Goal: Task Accomplishment & Management: Manage account settings

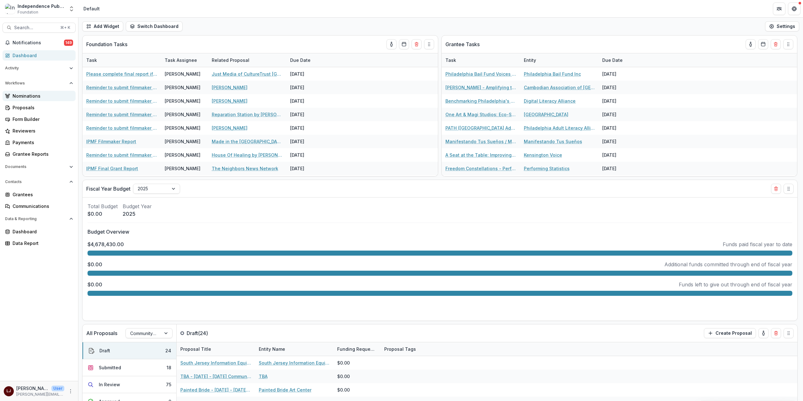
click at [40, 100] on link "Nominations" at bounding box center [39, 96] width 73 height 10
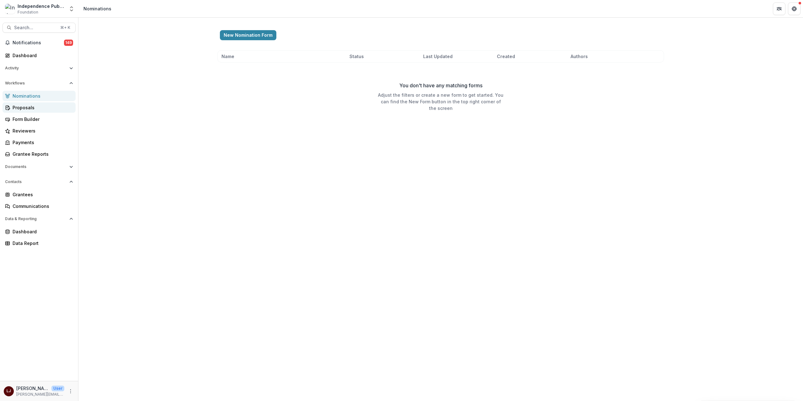
click at [40, 105] on div "Proposals" at bounding box center [42, 107] width 58 height 7
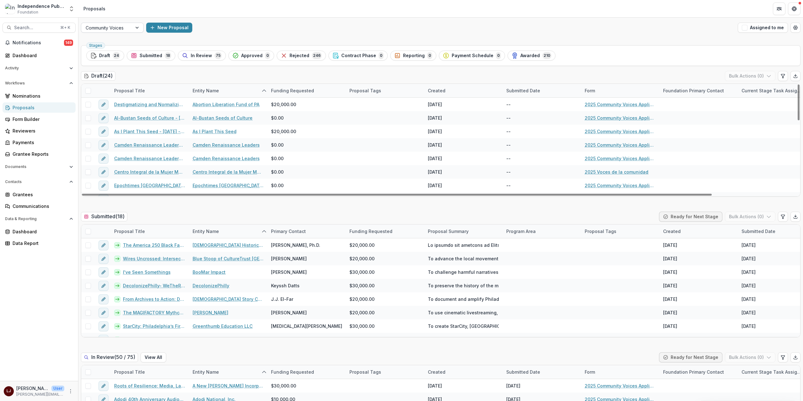
click at [110, 26] on div at bounding box center [107, 28] width 42 height 8
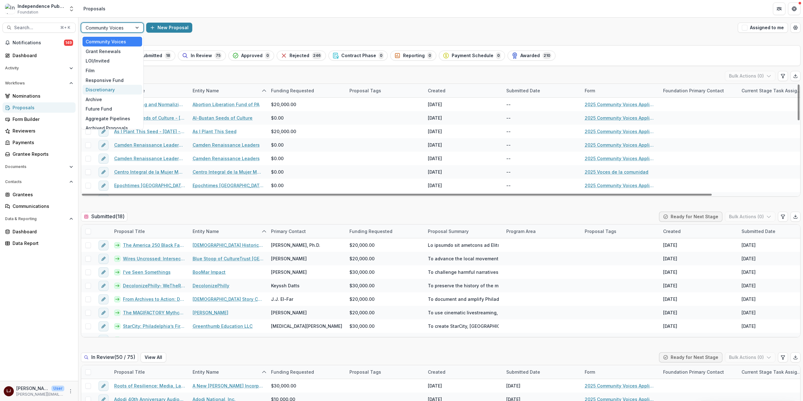
click at [105, 88] on div "Discretionary" at bounding box center [113, 90] width 60 height 10
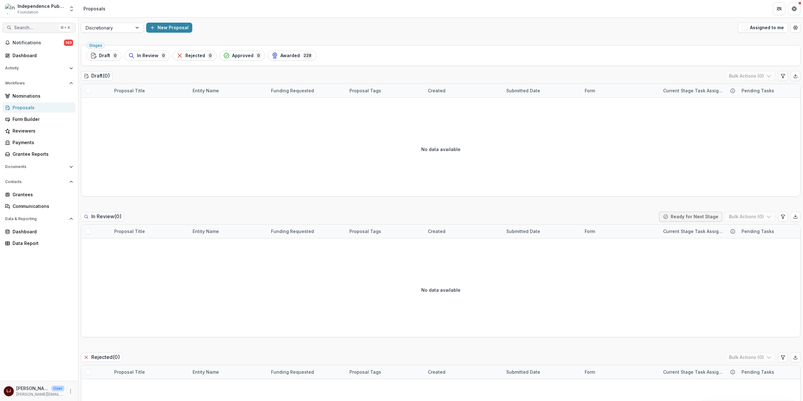
click at [29, 29] on span "Search..." at bounding box center [35, 27] width 42 height 5
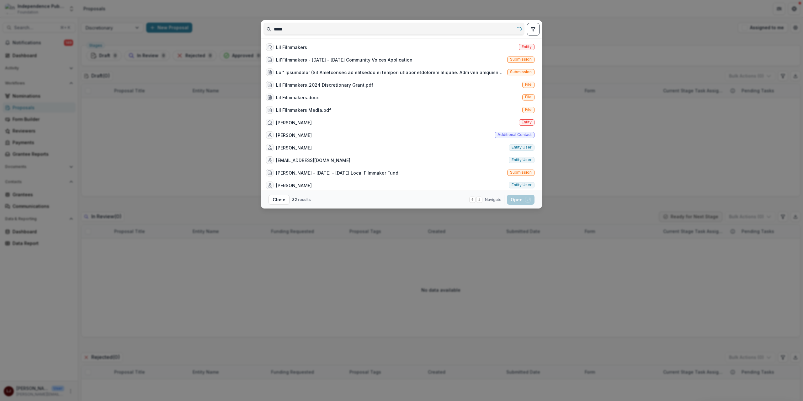
type input "******"
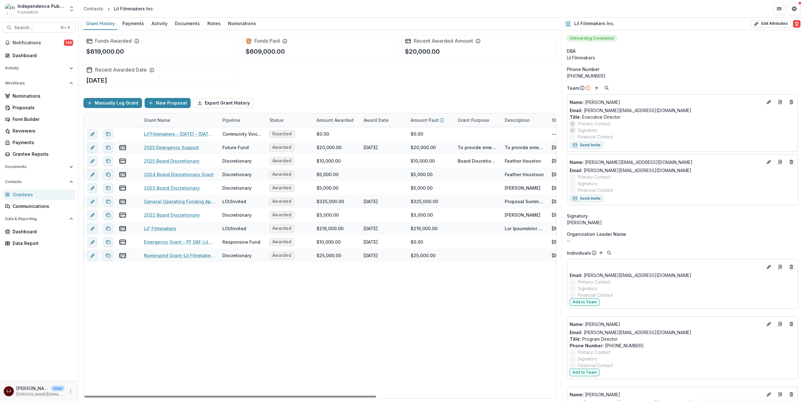
click at [324, 83] on div "Funds Awarded $619,000.00 Funds Paid $609,000.00 Recent Awarded Amount $20,000.…" at bounding box center [319, 61] width 473 height 63
click at [187, 22] on div "Documents" at bounding box center [188, 23] width 30 height 9
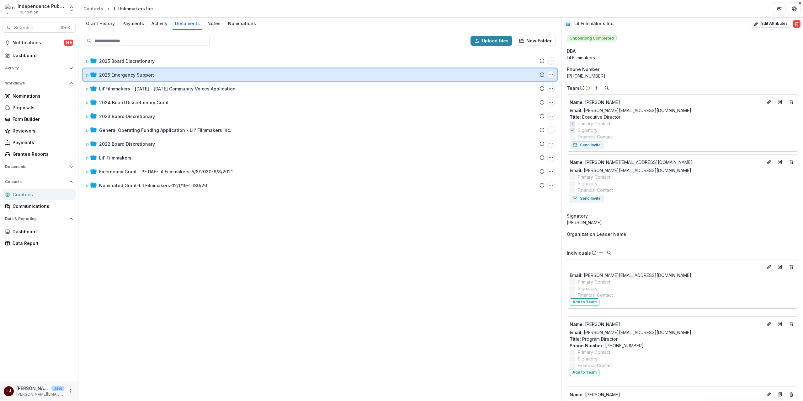
click at [87, 74] on icon at bounding box center [87, 75] width 2 height 3
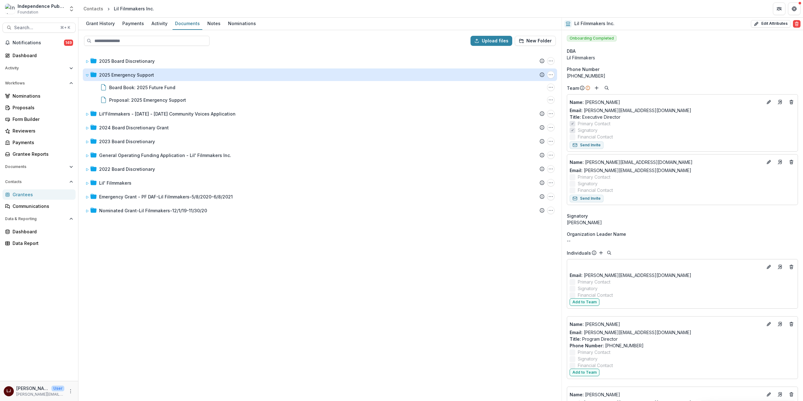
click at [200, 327] on div "2025 Board Discretionary Submission Temelio Proposal Attached proposal document…" at bounding box center [320, 225] width 482 height 349
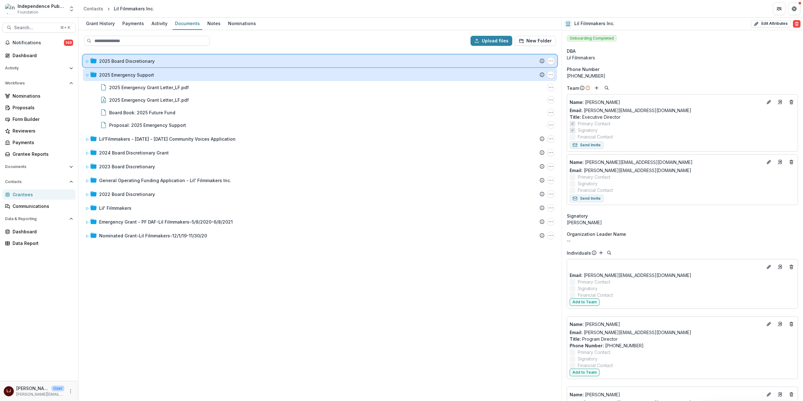
click at [87, 62] on icon at bounding box center [87, 62] width 4 height 4
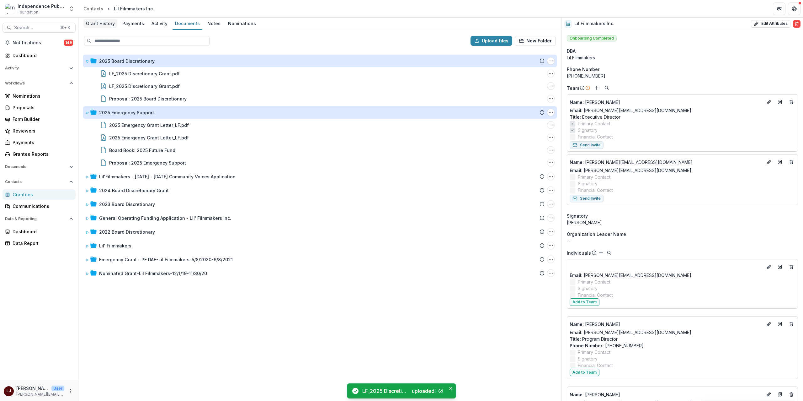
click at [90, 26] on div "Grant History" at bounding box center [100, 23] width 34 height 9
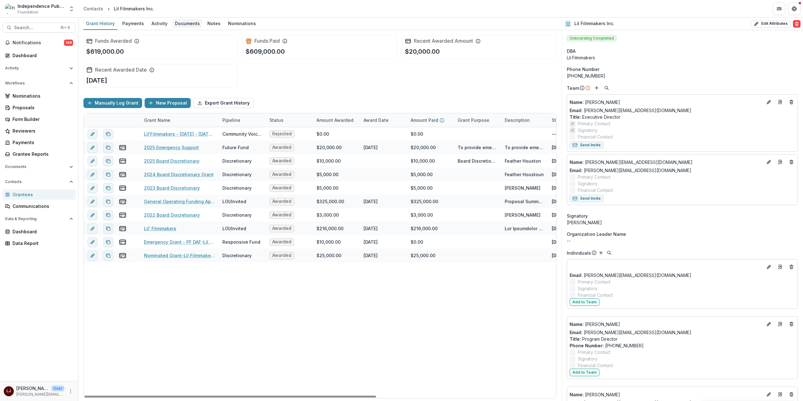
click at [182, 21] on div "Documents" at bounding box center [188, 23] width 30 height 9
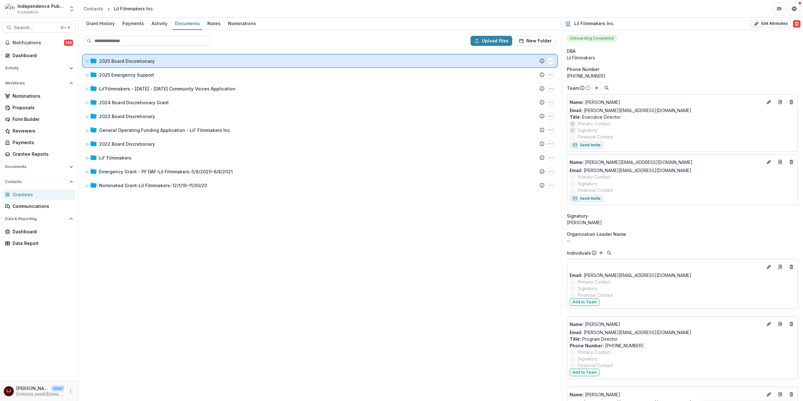
click at [87, 61] on icon at bounding box center [87, 62] width 4 height 4
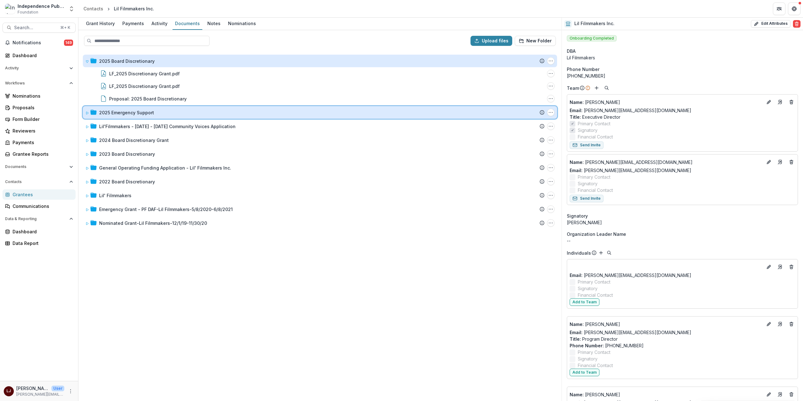
click at [85, 111] on icon at bounding box center [87, 113] width 4 height 4
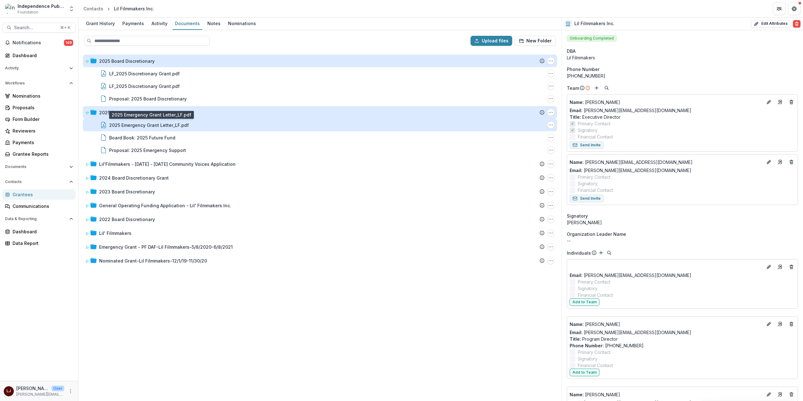
click at [150, 123] on div "2025 Emergency Grant Letter_LF.pdf" at bounding box center [149, 125] width 80 height 7
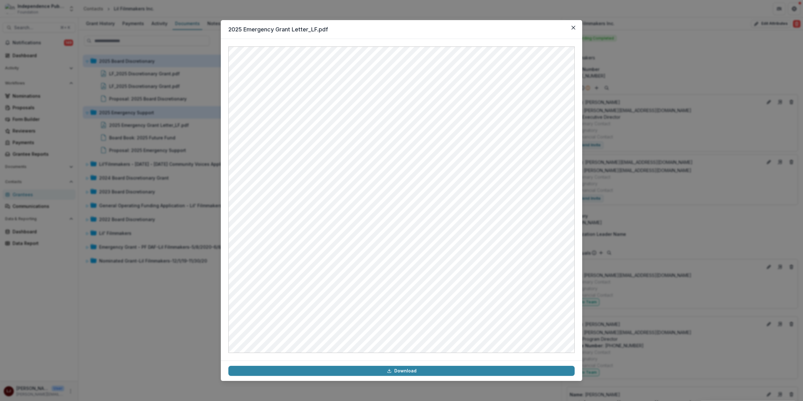
click at [160, 143] on div "2025 Emergency Grant Letter_LF.pdf Download" at bounding box center [401, 200] width 803 height 401
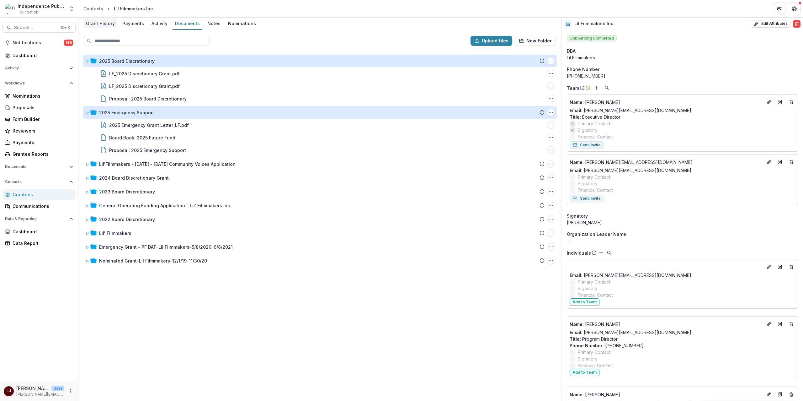
click at [102, 24] on div "Grant History" at bounding box center [100, 23] width 34 height 9
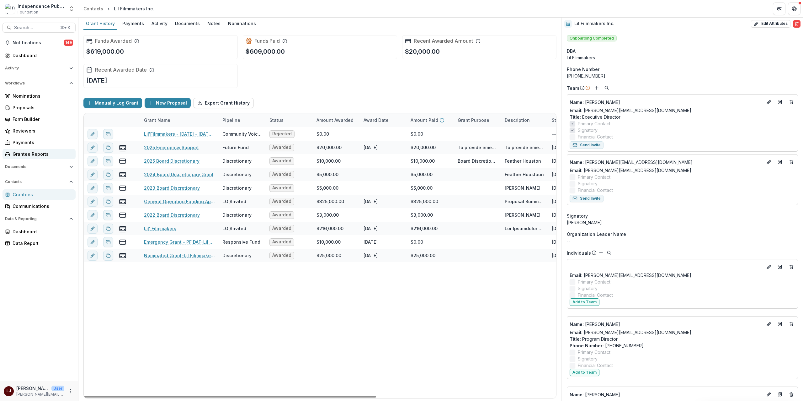
click at [28, 153] on div "Grantee Reports" at bounding box center [42, 154] width 58 height 7
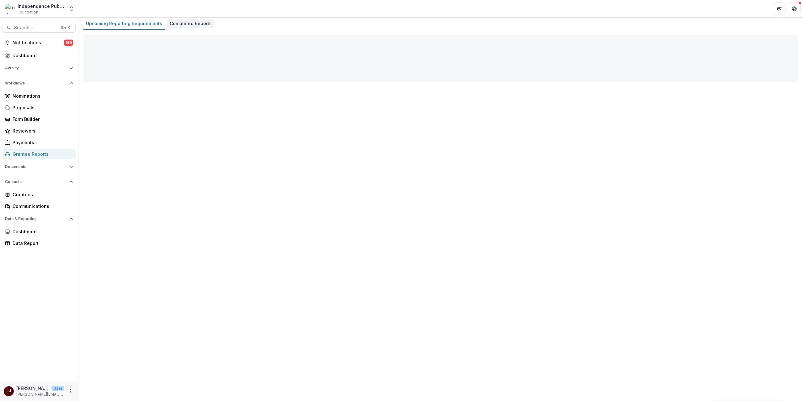
click at [189, 19] on div "Completed Reports" at bounding box center [190, 23] width 47 height 9
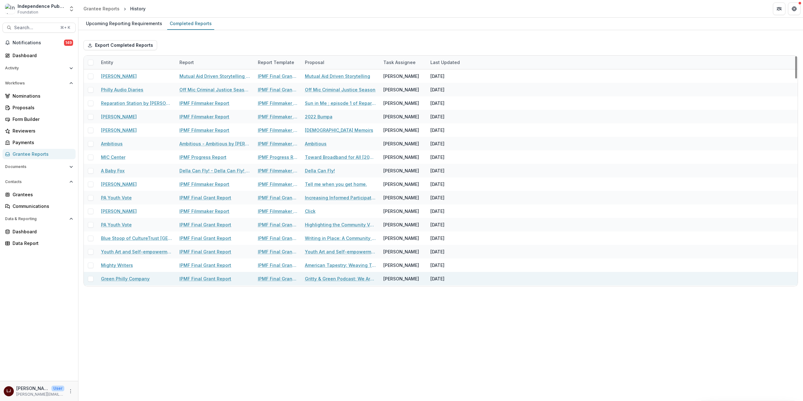
click at [357, 284] on div "Gritty & Green Podcast: We Are Seeds Series" at bounding box center [340, 278] width 71 height 13
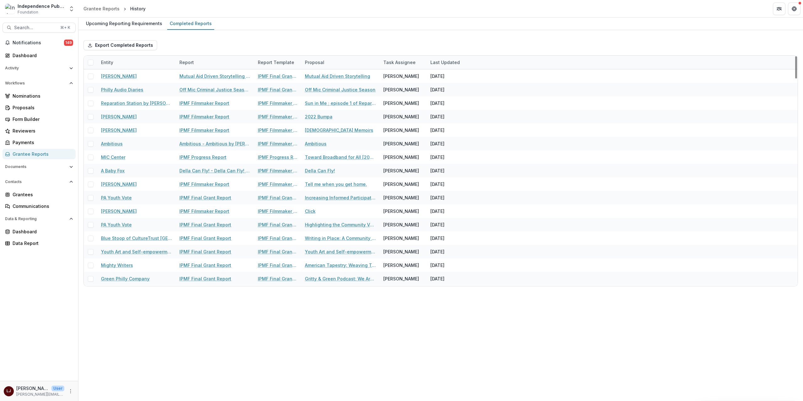
click at [354, 306] on div "Upcoming Reporting Requirements Completed Reports Export Completed Reports Enti…" at bounding box center [440, 209] width 725 height 383
click at [35, 108] on div "Proposals" at bounding box center [42, 107] width 58 height 7
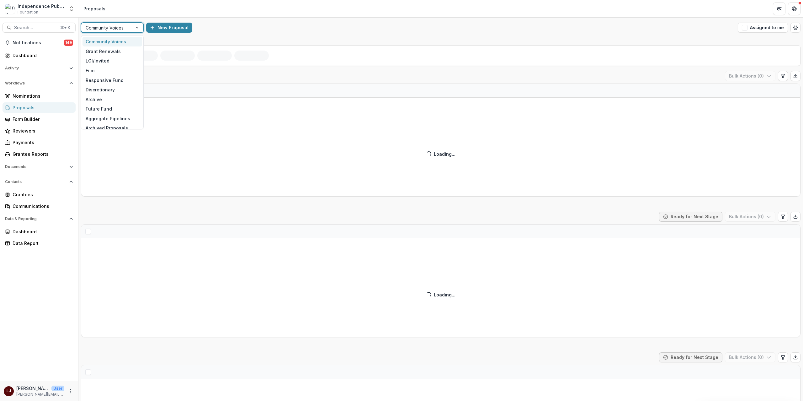
click at [127, 28] on div at bounding box center [107, 28] width 42 height 8
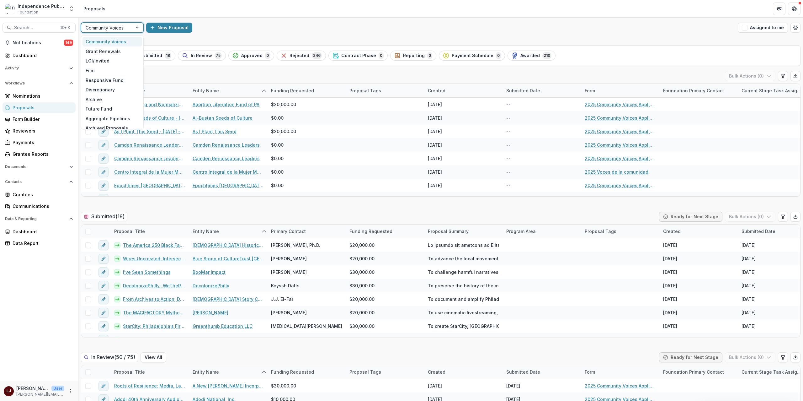
click at [111, 50] on div "Grant Renewals" at bounding box center [113, 51] width 60 height 10
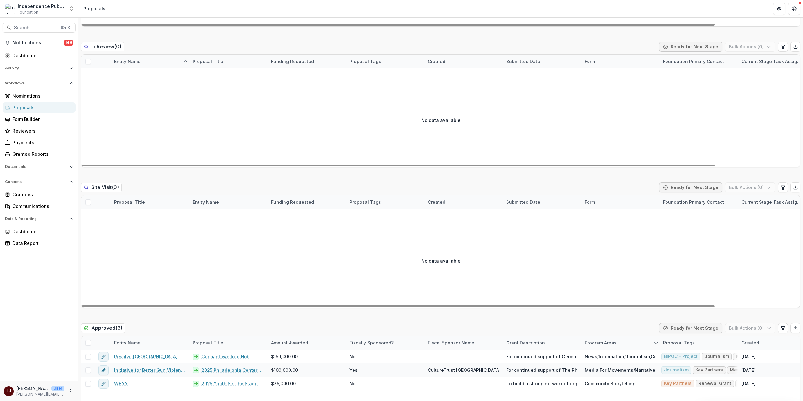
scroll to position [484, 0]
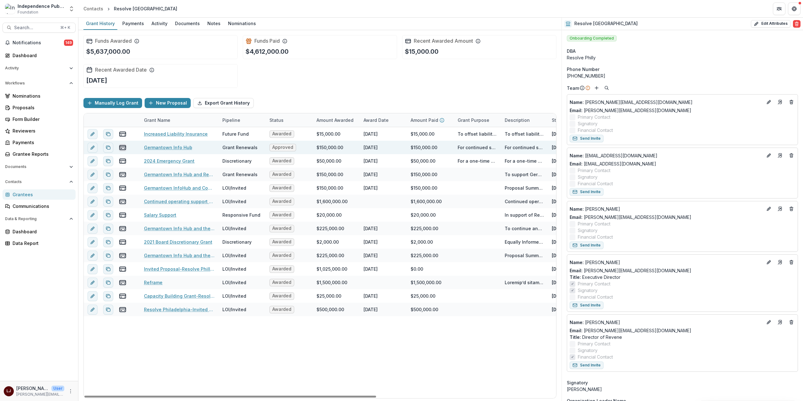
click at [123, 148] on icon "view-payments" at bounding box center [123, 148] width 8 height 8
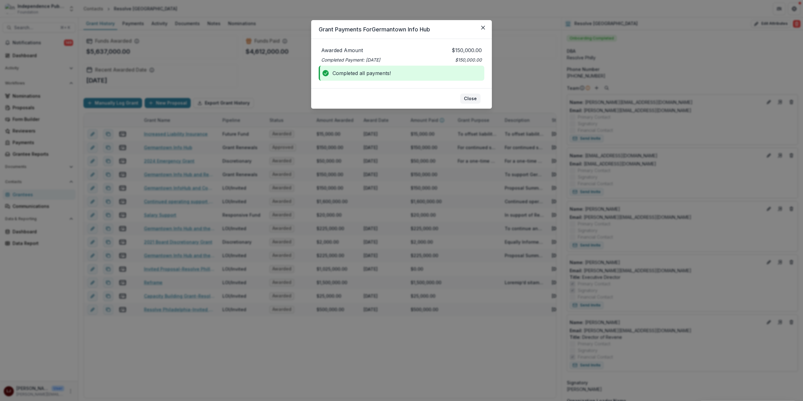
click at [464, 97] on button "Close" at bounding box center [470, 98] width 20 height 10
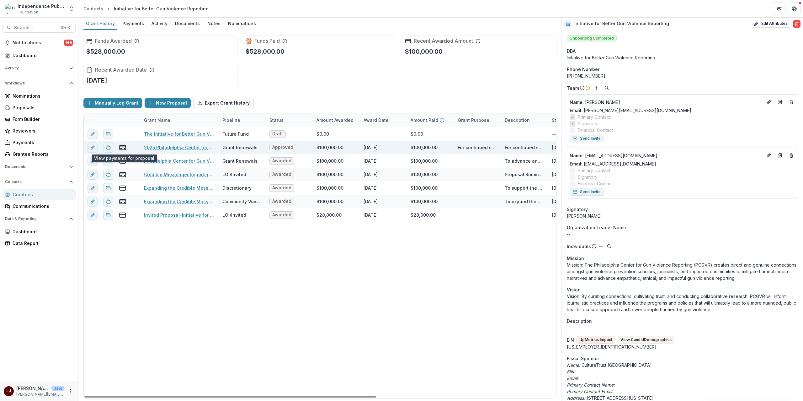
click at [125, 148] on icon "view-payments" at bounding box center [123, 148] width 8 height 8
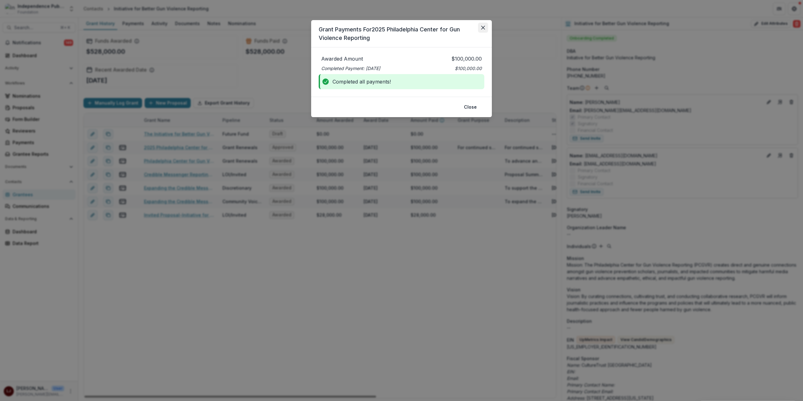
click at [484, 26] on icon "Close" at bounding box center [483, 28] width 4 height 4
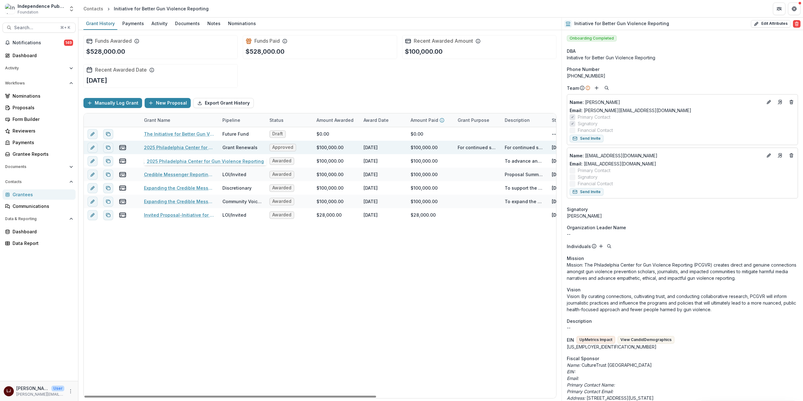
drag, startPoint x: 171, startPoint y: 147, endPoint x: 176, endPoint y: 144, distance: 5.5
click at [171, 147] on link "2025 Philadelphia Center for Gun Violence Reporting" at bounding box center [179, 147] width 71 height 7
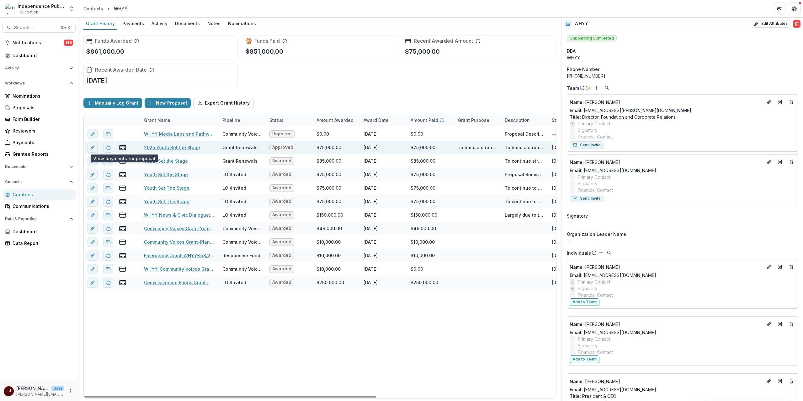
click at [121, 148] on line "view-payments" at bounding box center [121, 148] width 1 height 0
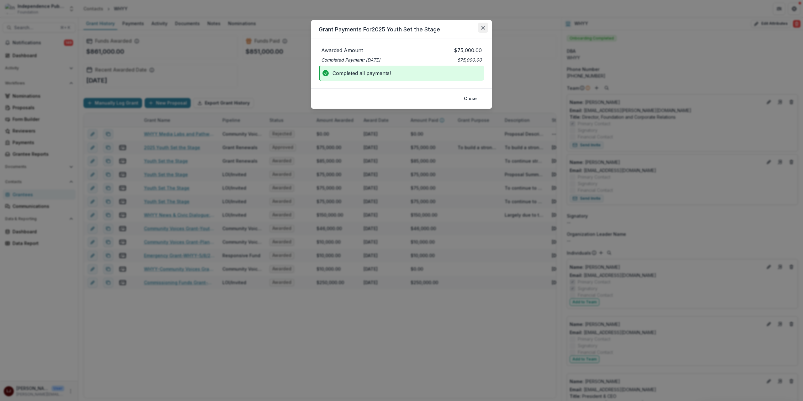
click at [483, 29] on icon "Close" at bounding box center [483, 28] width 4 height 4
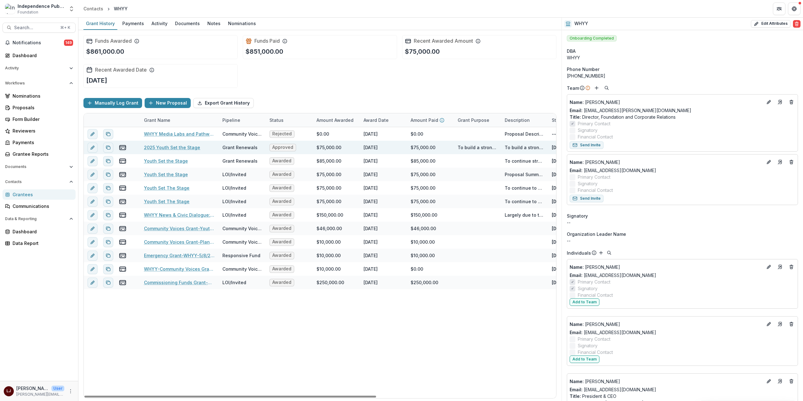
click at [167, 147] on link "2025 Youth Set the Stage" at bounding box center [172, 147] width 56 height 7
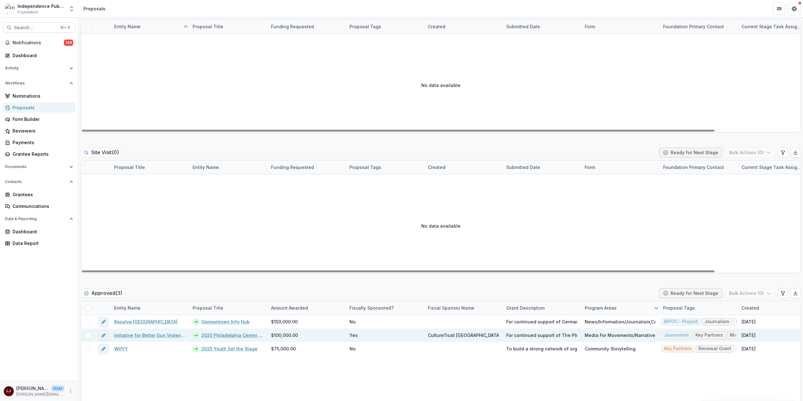
scroll to position [419, 0]
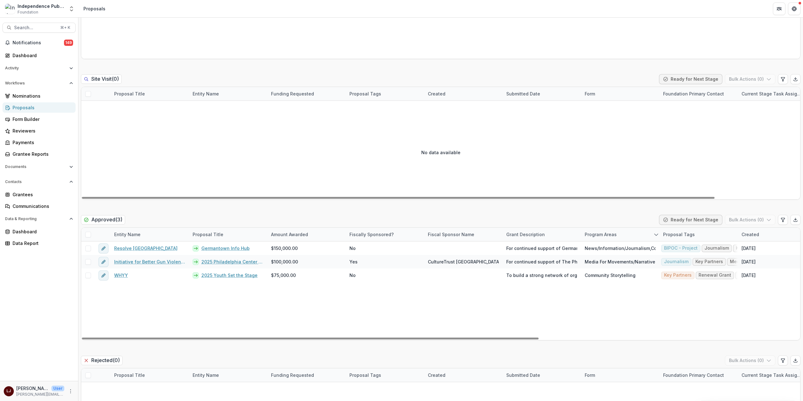
click at [87, 232] on span at bounding box center [88, 235] width 6 height 6
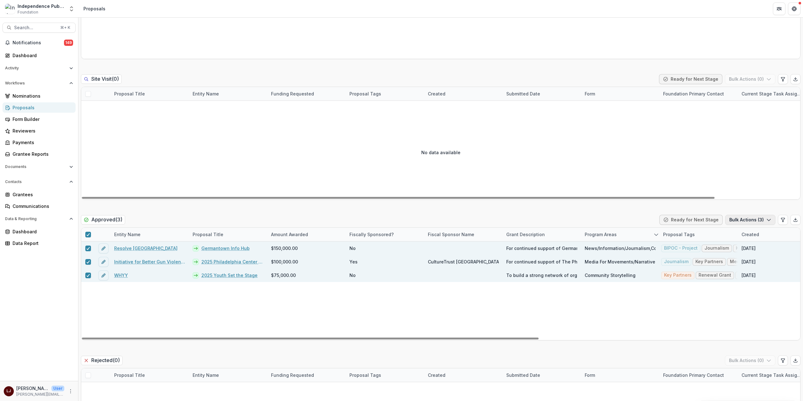
click at [750, 220] on button "Bulk Actions ( 3 )" at bounding box center [750, 220] width 50 height 10
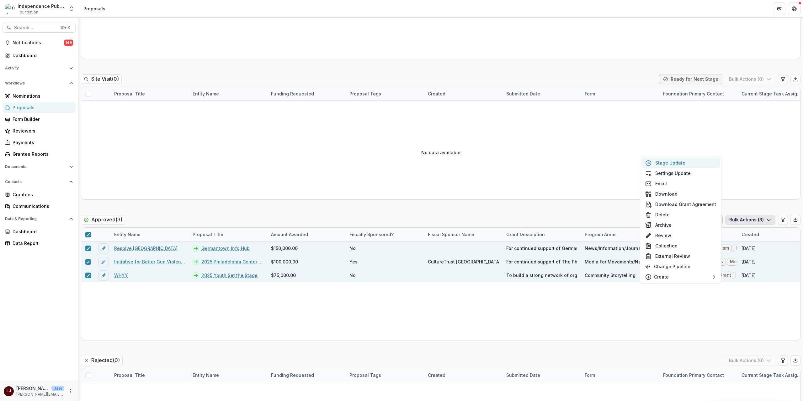
click at [669, 165] on button "Stage Update" at bounding box center [681, 162] width 78 height 10
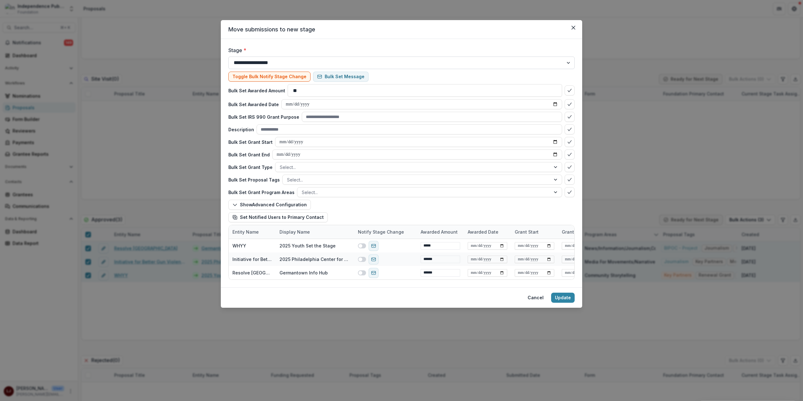
click at [284, 65] on select "**********" at bounding box center [401, 62] width 346 height 13
select select "*******"
click at [228, 56] on select "**********" at bounding box center [401, 62] width 346 height 13
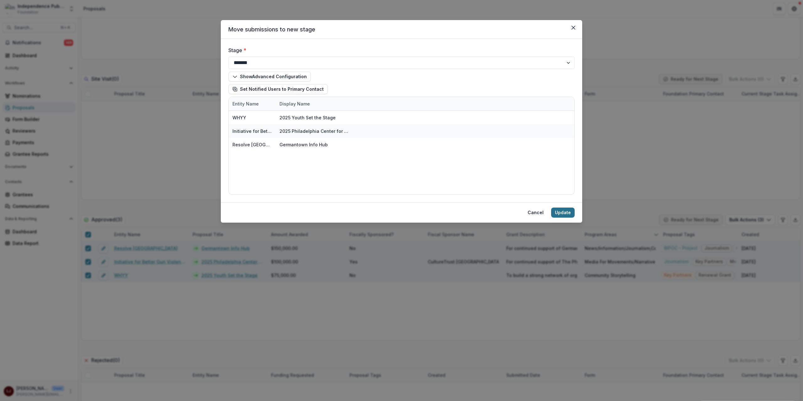
click at [564, 212] on button "Update" at bounding box center [563, 212] width 24 height 10
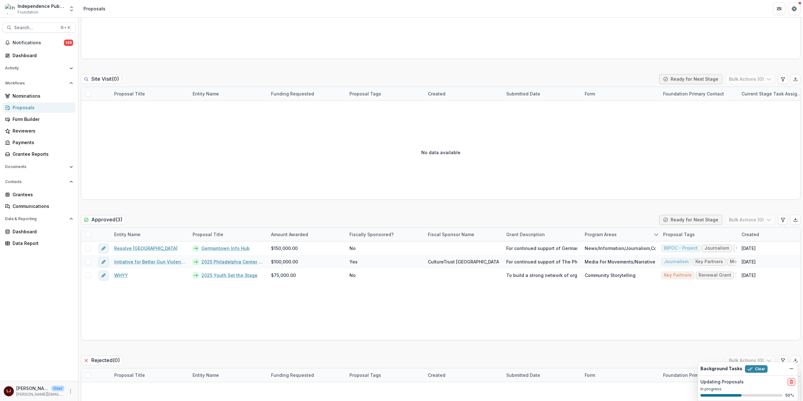
click at [456, 208] on div "Draft ( 0 ) Bulk Actions ( 0 ) Proposal Title Entity Name Funding Requested Pro…" at bounding box center [441, 347] width 720 height 1390
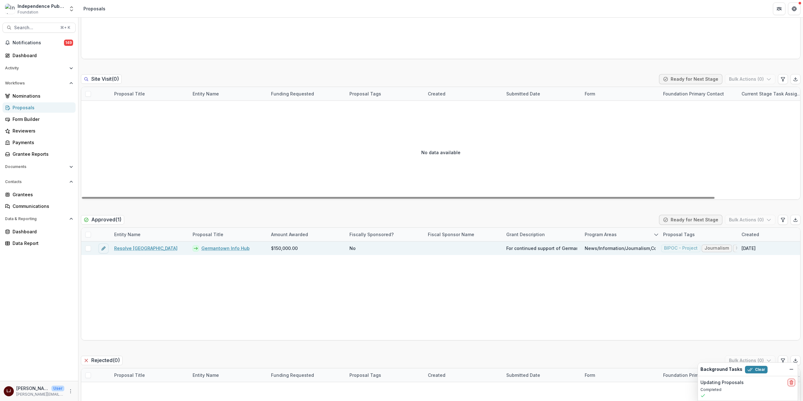
click at [133, 243] on div "Resolve [GEOGRAPHIC_DATA]" at bounding box center [149, 247] width 78 height 13
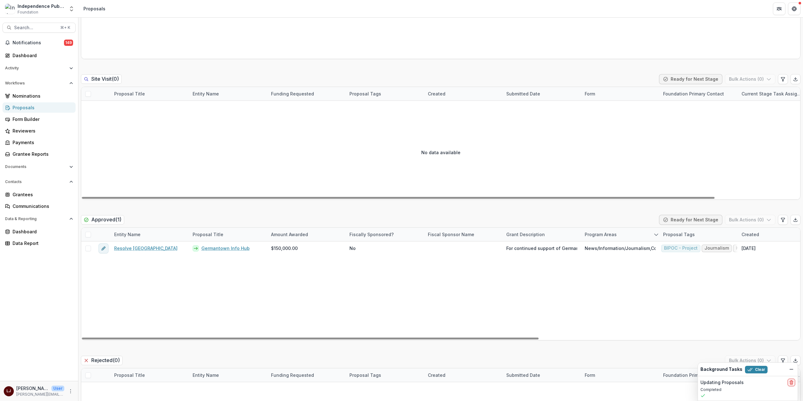
click at [148, 211] on div "Draft ( 0 ) Bulk Actions ( 0 ) Proposal Title Entity Name Funding Requested Pro…" at bounding box center [441, 347] width 720 height 1390
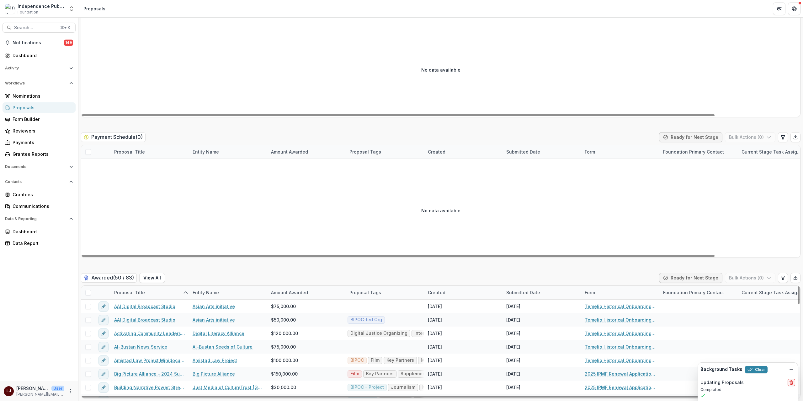
scroll to position [168, 0]
